Goal: Find specific page/section: Find specific page/section

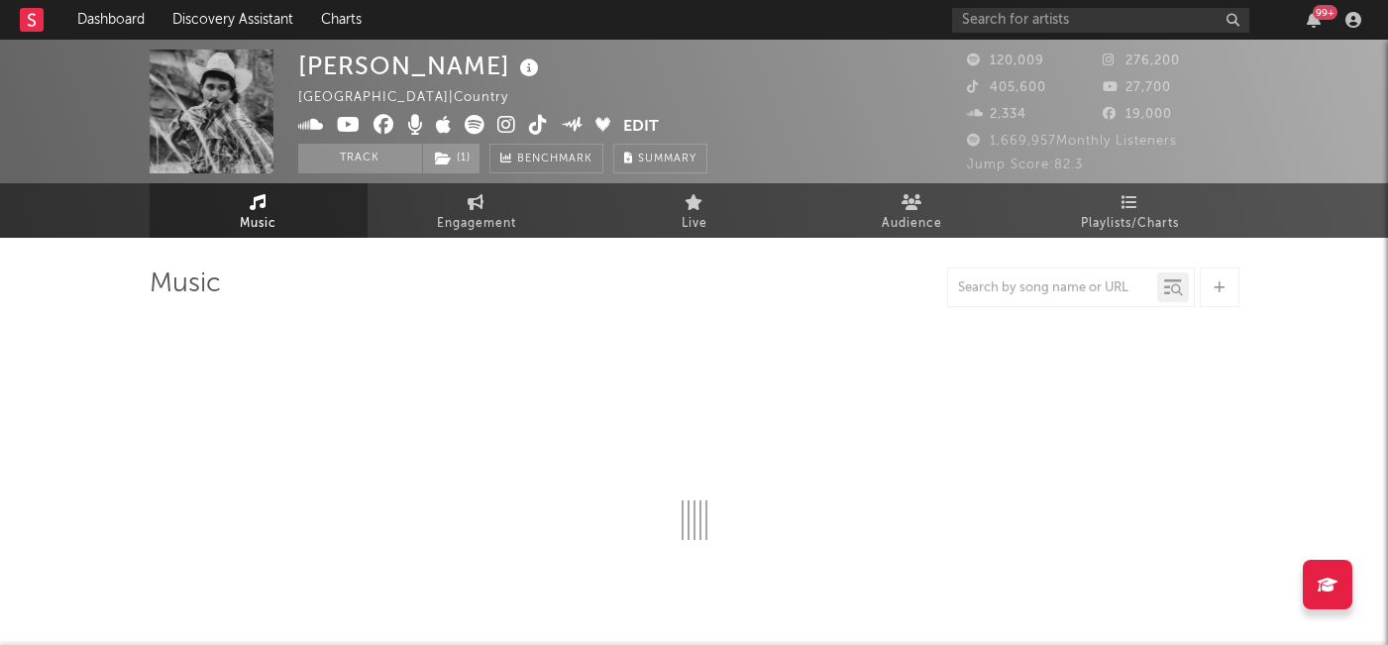
select select "6m"
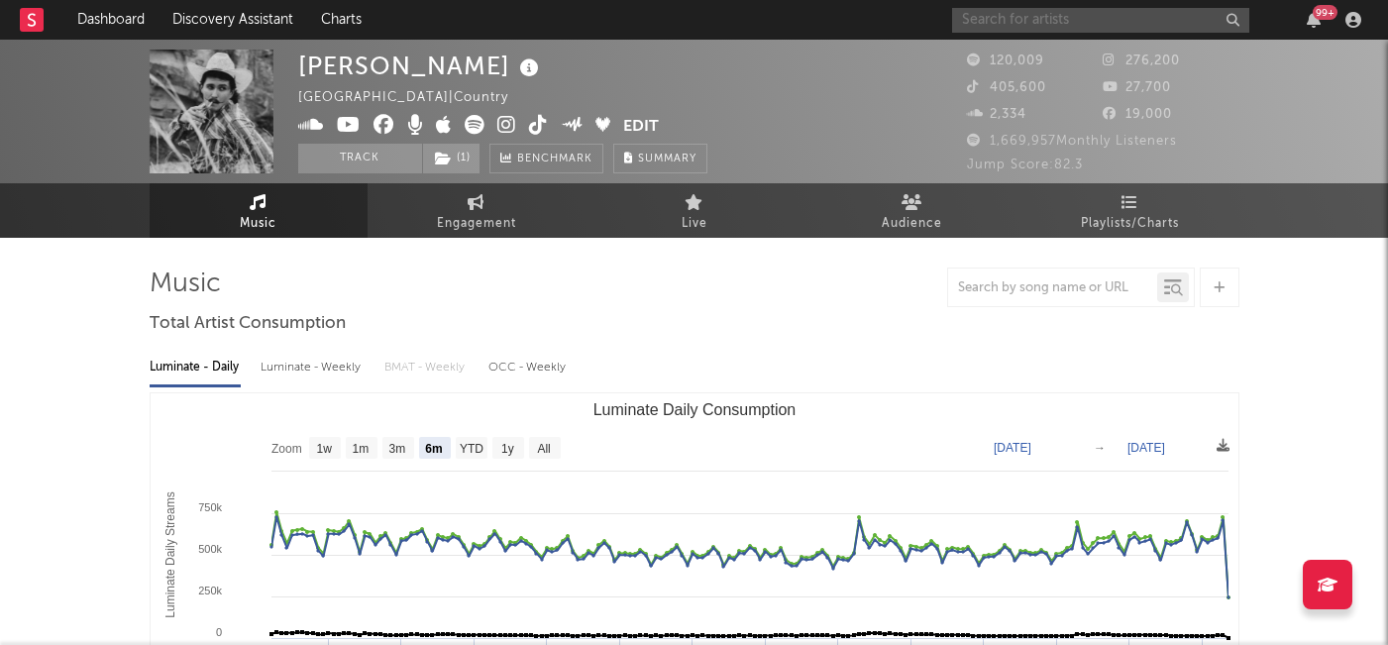
click at [1005, 19] on input "text" at bounding box center [1100, 20] width 297 height 25
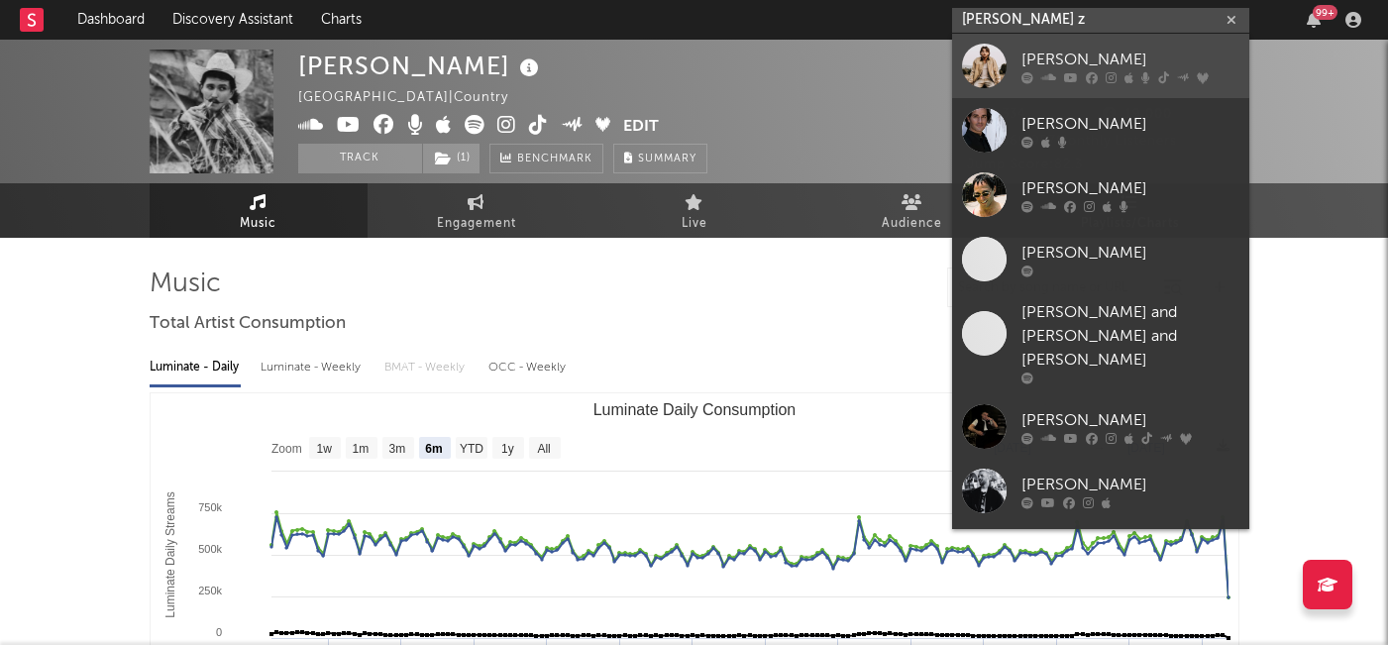
type input "[PERSON_NAME] z"
click at [1073, 52] on div "[PERSON_NAME]" at bounding box center [1130, 60] width 218 height 24
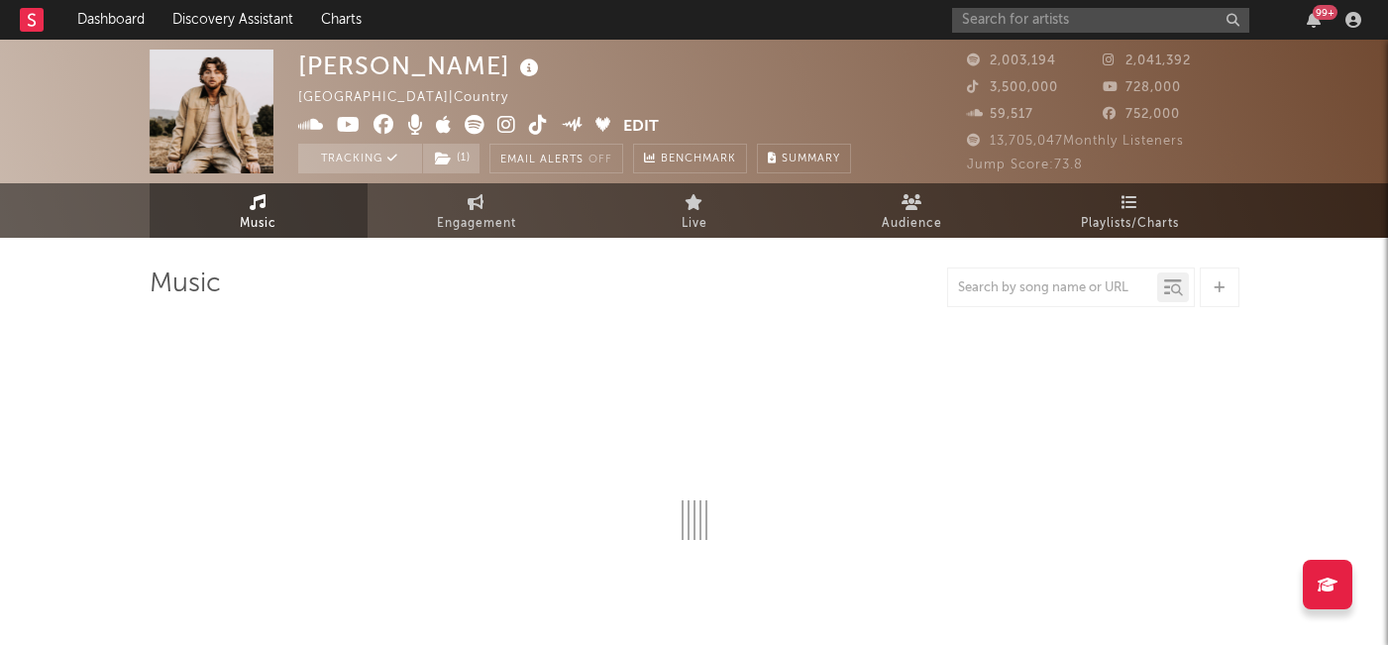
select select "6m"
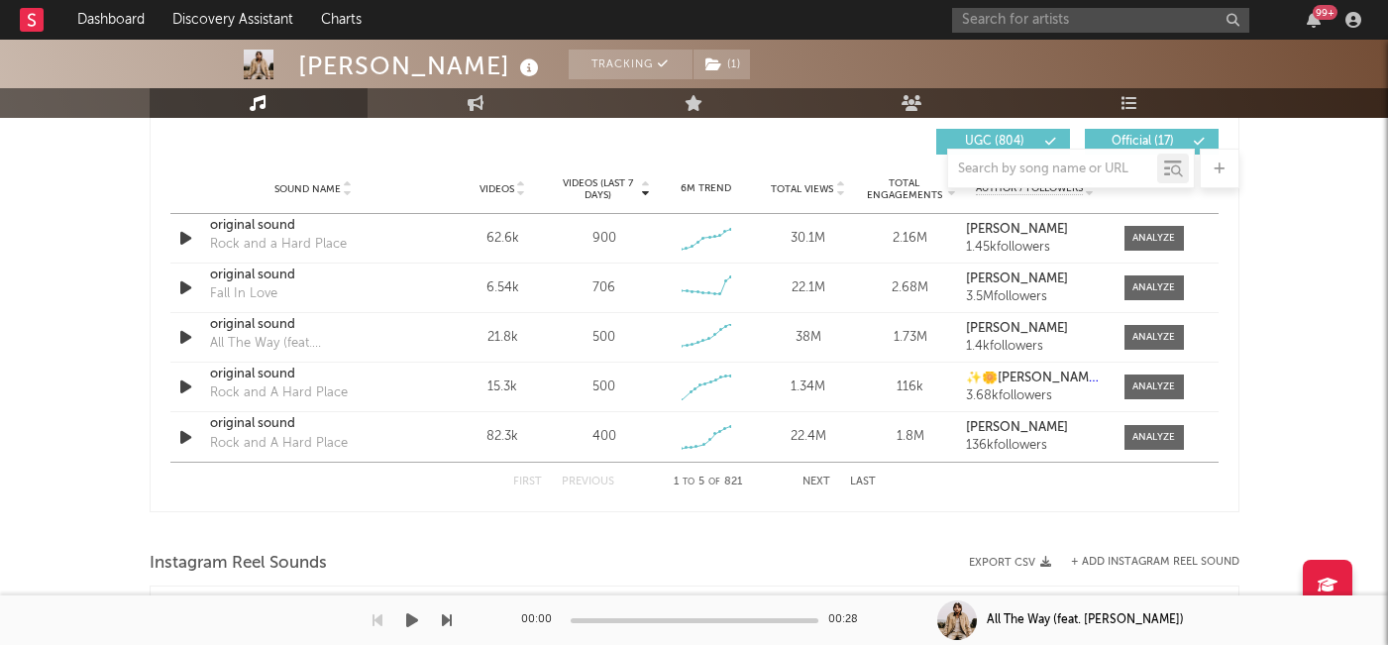
scroll to position [1395, 0]
